Goal: Task Accomplishment & Management: Use online tool/utility

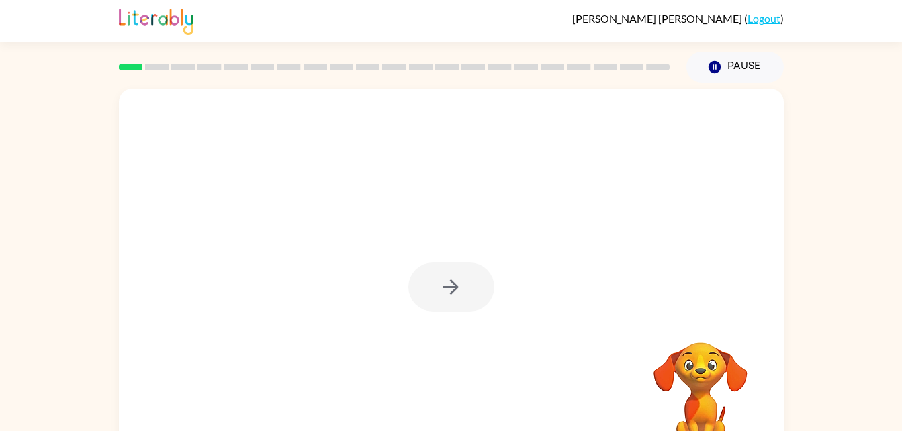
click at [467, 275] on div at bounding box center [451, 287] width 86 height 49
click at [467, 275] on button "button" at bounding box center [451, 287] width 86 height 49
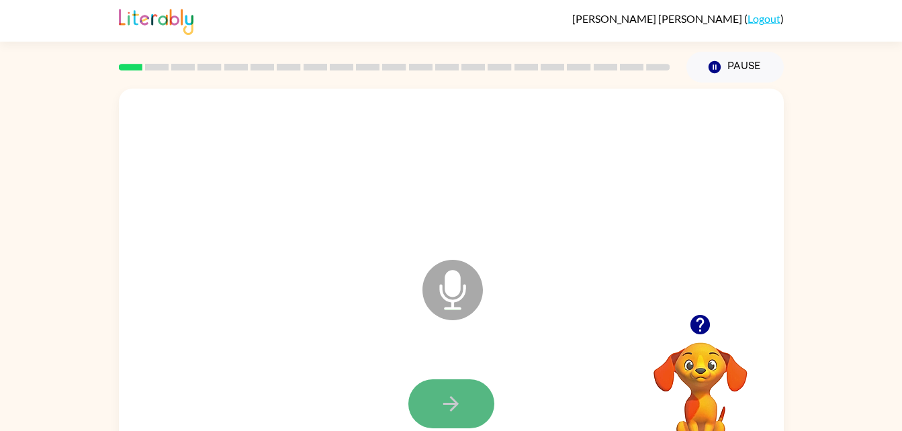
click at [469, 386] on button "button" at bounding box center [451, 403] width 86 height 49
click at [463, 395] on button "button" at bounding box center [451, 403] width 86 height 49
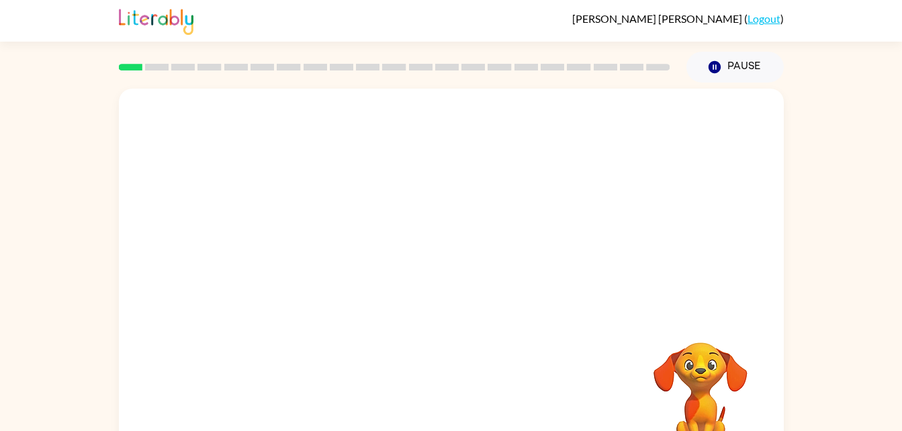
click at [696, 383] on video "Your browser must support playing .mp4 files to use Literably. Please try using…" at bounding box center [700, 389] width 134 height 134
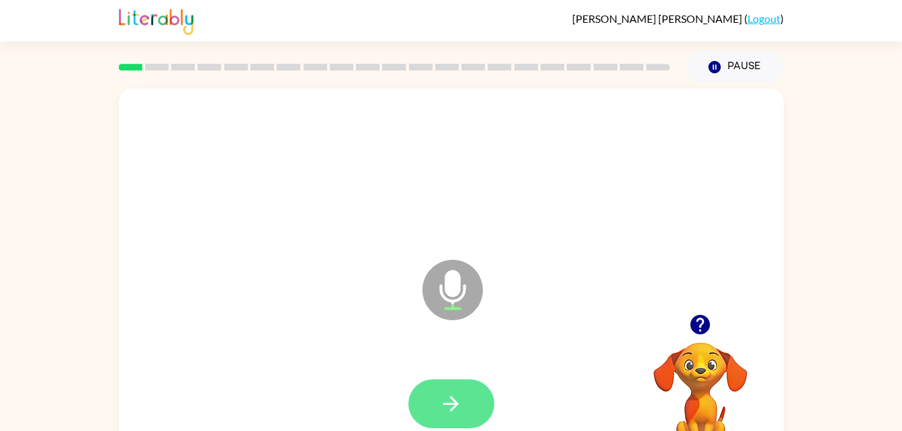
click at [442, 385] on button "button" at bounding box center [451, 403] width 86 height 49
click at [462, 401] on icon "button" at bounding box center [451, 404] width 24 height 24
click at [463, 407] on button "button" at bounding box center [451, 403] width 86 height 49
click at [451, 389] on button "button" at bounding box center [451, 403] width 86 height 49
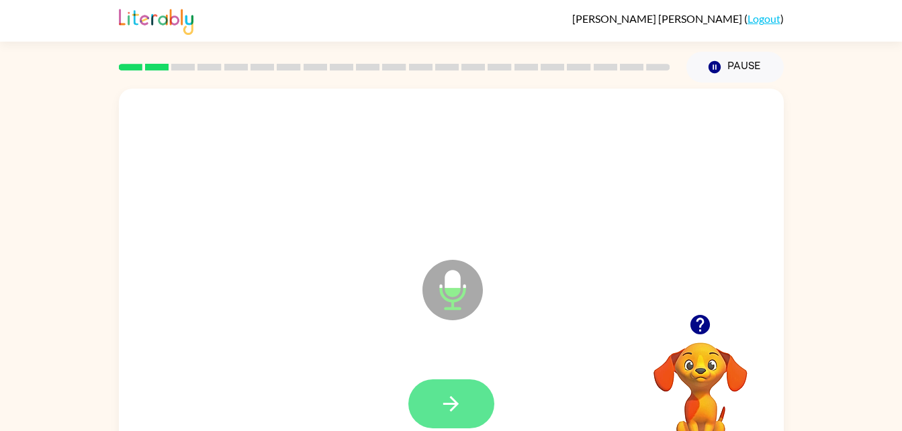
click at [463, 379] on button "button" at bounding box center [451, 403] width 86 height 49
click at [459, 395] on icon "button" at bounding box center [451, 404] width 24 height 24
click at [459, 395] on div at bounding box center [451, 403] width 86 height 49
click at [457, 385] on button "button" at bounding box center [451, 403] width 86 height 49
click at [466, 400] on button "button" at bounding box center [451, 403] width 86 height 49
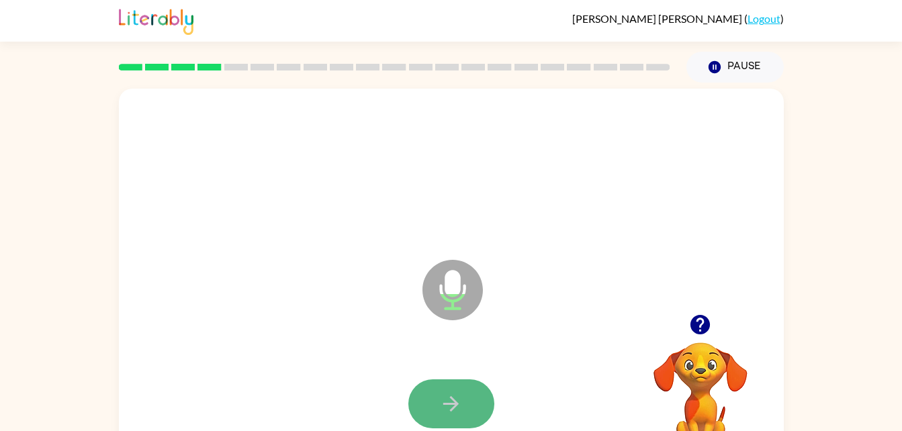
click at [456, 387] on button "button" at bounding box center [451, 403] width 86 height 49
click at [478, 390] on button "button" at bounding box center [451, 403] width 86 height 49
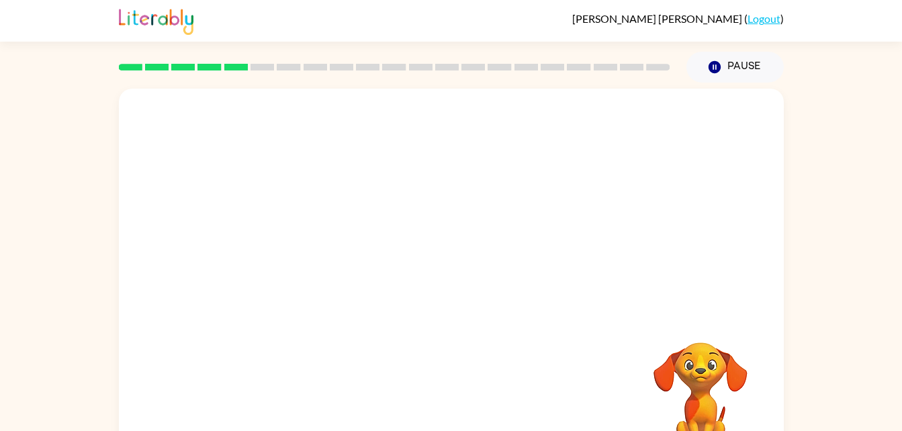
click at [591, 364] on div at bounding box center [451, 404] width 638 height 110
click at [702, 399] on video "Your browser must support playing .mp4 files to use Literably. Please try using…" at bounding box center [700, 389] width 134 height 134
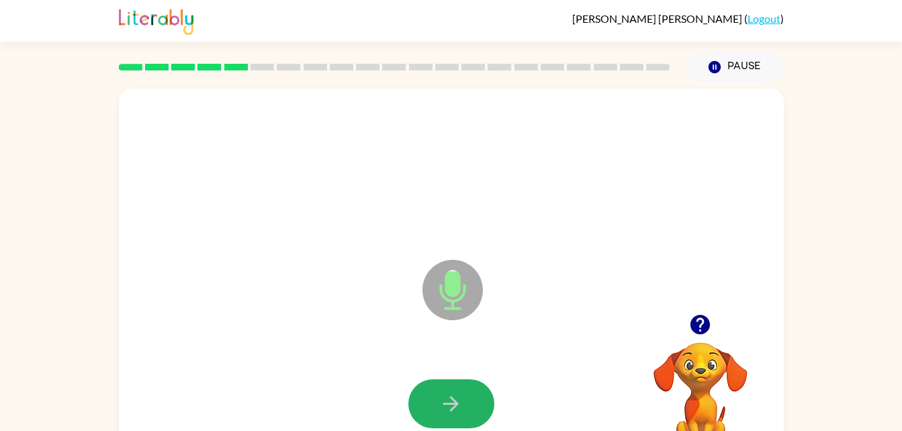
click at [449, 403] on icon "button" at bounding box center [450, 403] width 15 height 15
click at [483, 392] on button "button" at bounding box center [451, 403] width 86 height 49
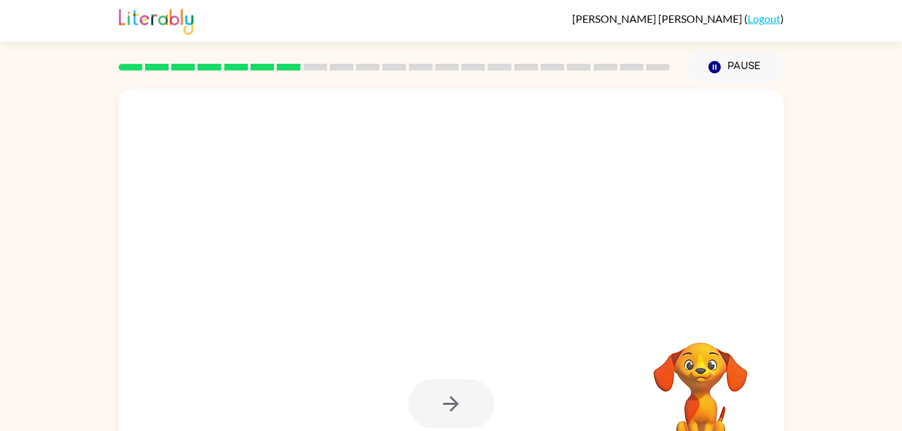
click at [463, 388] on div at bounding box center [451, 403] width 86 height 49
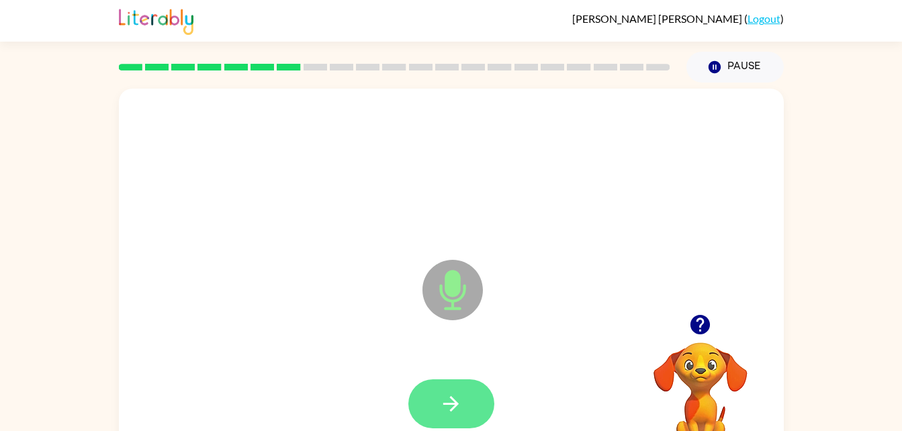
click at [470, 404] on button "button" at bounding box center [451, 403] width 86 height 49
click at [440, 392] on icon "button" at bounding box center [451, 404] width 24 height 24
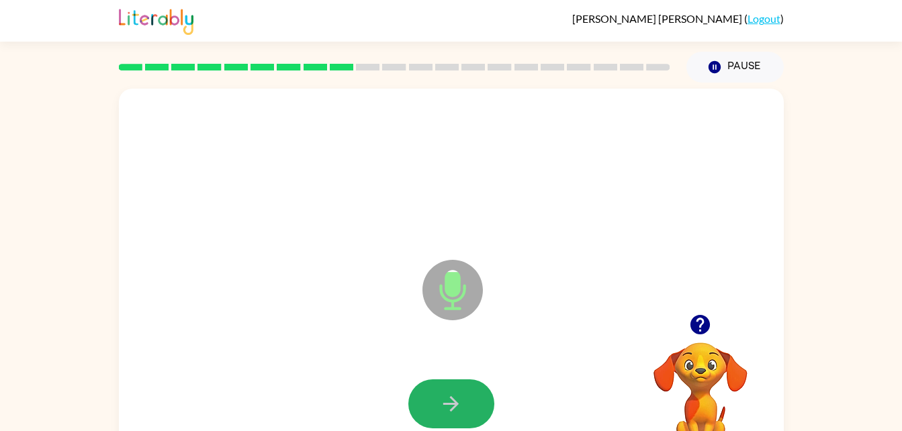
click at [440, 392] on icon "button" at bounding box center [451, 404] width 24 height 24
click at [451, 383] on button "button" at bounding box center [451, 403] width 86 height 49
click at [440, 397] on icon "button" at bounding box center [451, 404] width 24 height 24
click at [452, 401] on icon "button" at bounding box center [451, 404] width 24 height 24
click at [473, 399] on button "button" at bounding box center [451, 403] width 86 height 49
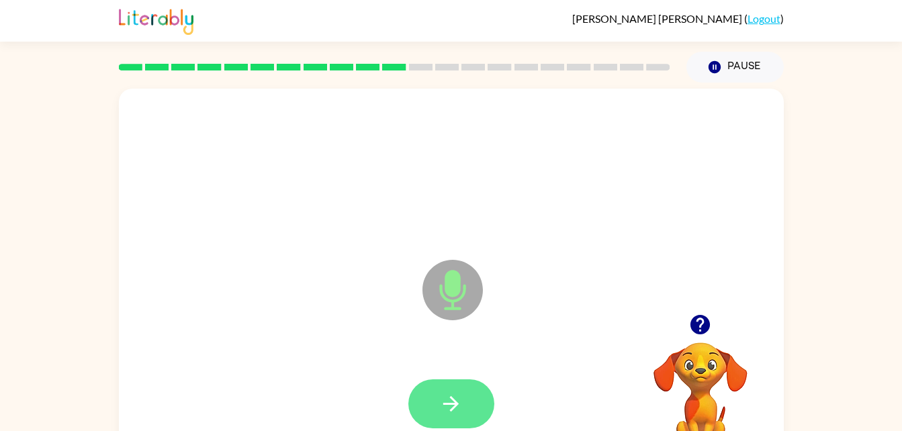
click at [443, 398] on icon "button" at bounding box center [451, 404] width 24 height 24
click at [444, 397] on icon "button" at bounding box center [451, 404] width 24 height 24
click at [442, 404] on icon "button" at bounding box center [451, 404] width 24 height 24
click at [444, 405] on icon "button" at bounding box center [451, 404] width 24 height 24
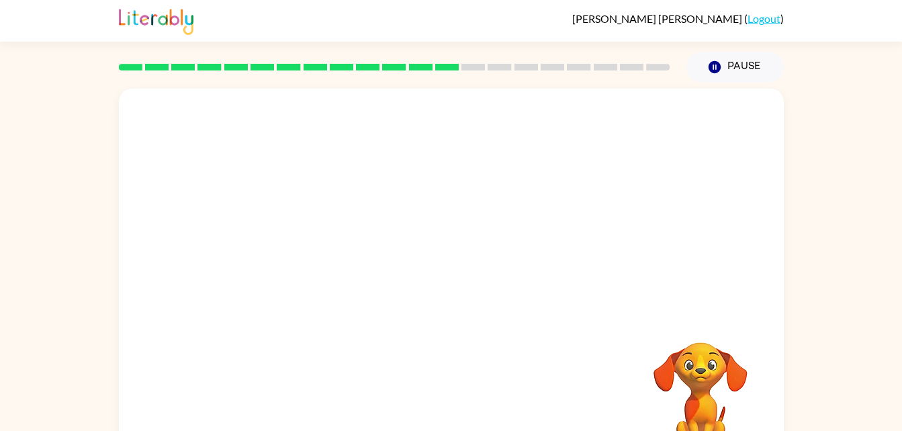
click at [489, 262] on div at bounding box center [451, 202] width 665 height 226
click at [696, 380] on video "Your browser must support playing .mp4 files to use Literably. Please try using…" at bounding box center [700, 389] width 134 height 134
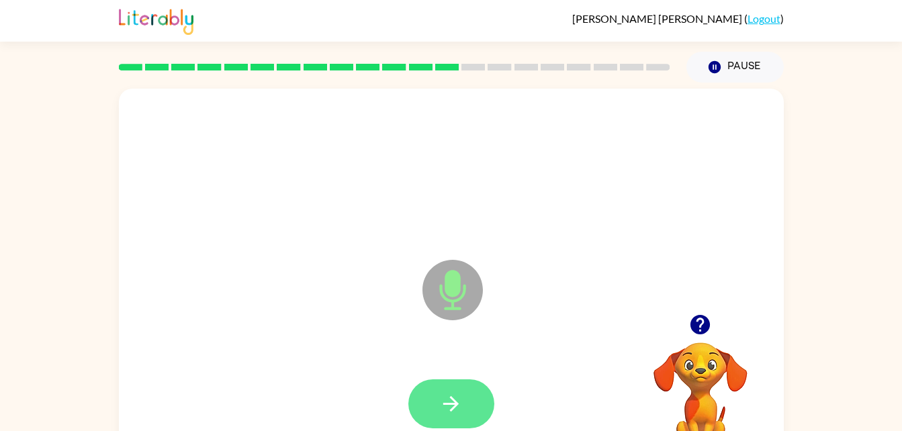
click at [442, 408] on icon "button" at bounding box center [451, 404] width 24 height 24
click at [442, 411] on icon "button" at bounding box center [451, 404] width 24 height 24
click at [475, 391] on button "button" at bounding box center [451, 403] width 86 height 49
click at [481, 395] on button "button" at bounding box center [451, 403] width 86 height 49
click at [483, 406] on button "button" at bounding box center [451, 403] width 86 height 49
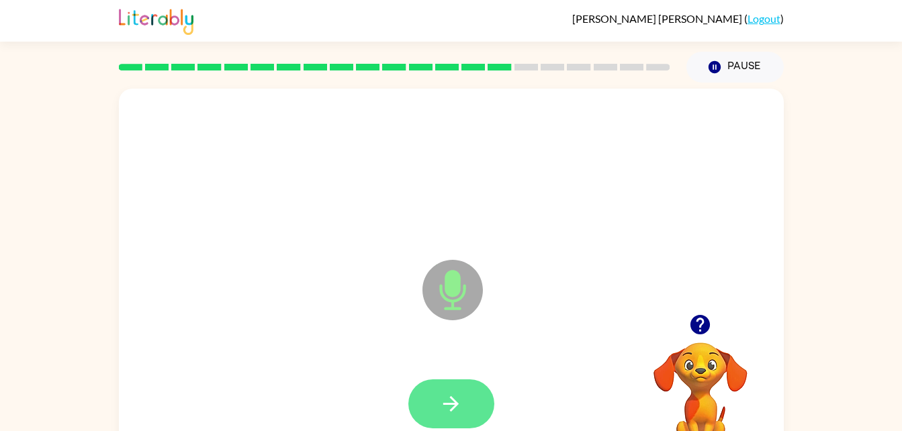
click at [442, 384] on button "button" at bounding box center [451, 403] width 86 height 49
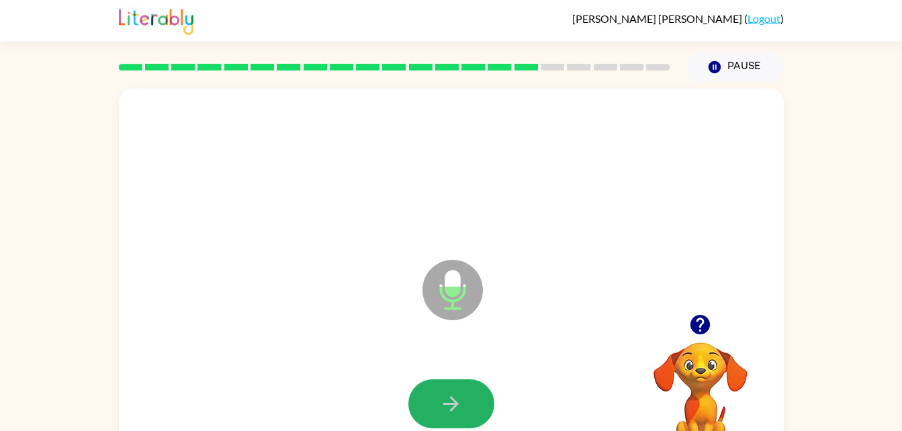
click at [442, 384] on button "button" at bounding box center [451, 403] width 86 height 49
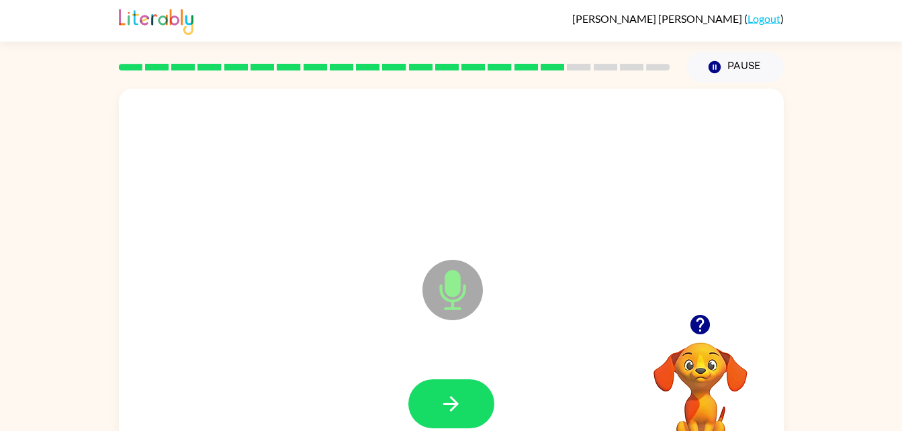
drag, startPoint x: 463, startPoint y: 385, endPoint x: 436, endPoint y: 394, distance: 28.5
click at [436, 394] on button "button" at bounding box center [451, 403] width 86 height 49
click at [706, 325] on icon "button" at bounding box center [699, 324] width 19 height 19
click at [453, 401] on icon "button" at bounding box center [451, 404] width 24 height 24
click at [707, 328] on icon "button" at bounding box center [699, 324] width 19 height 19
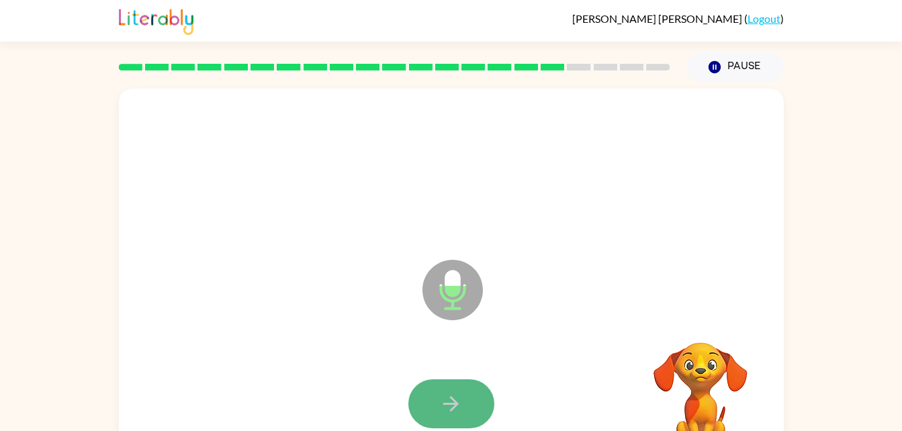
click at [459, 397] on icon "button" at bounding box center [451, 404] width 24 height 24
click at [450, 402] on icon "button" at bounding box center [451, 404] width 24 height 24
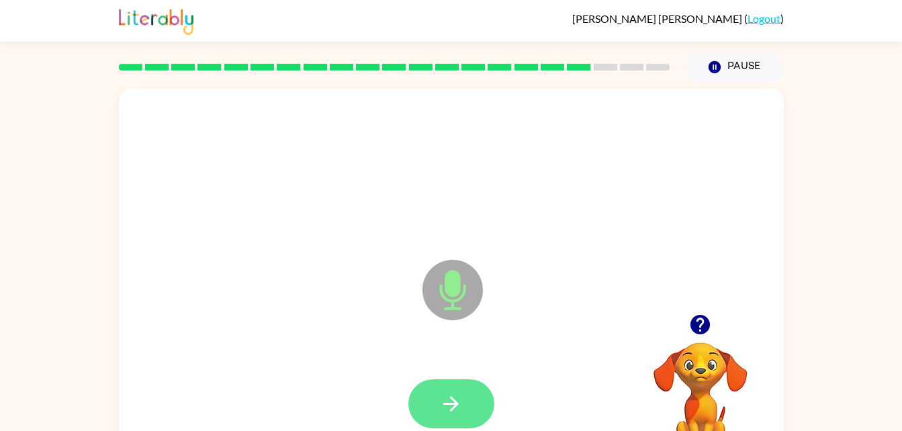
click at [442, 417] on button "button" at bounding box center [451, 403] width 86 height 49
click at [455, 381] on button "button" at bounding box center [451, 403] width 86 height 49
click at [487, 383] on div at bounding box center [451, 403] width 86 height 49
click at [481, 394] on button "button" at bounding box center [451, 403] width 86 height 49
click at [453, 410] on icon "button" at bounding box center [451, 404] width 24 height 24
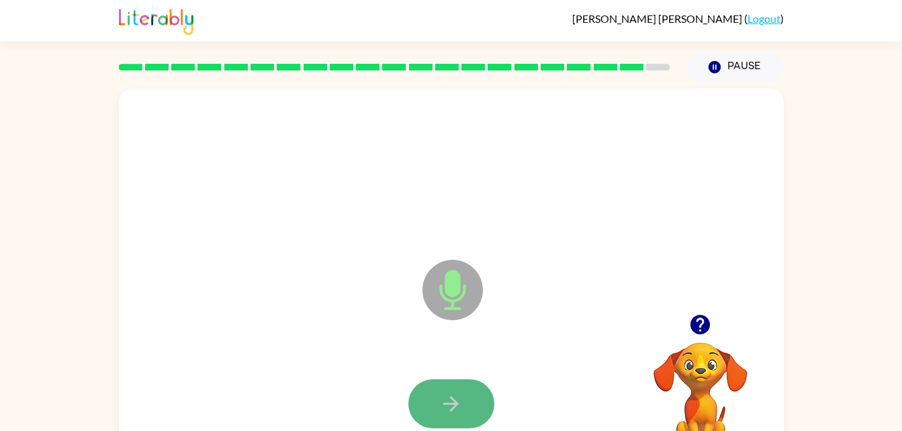
click at [465, 404] on button "button" at bounding box center [451, 403] width 86 height 49
